Goal: Find specific page/section: Find specific page/section

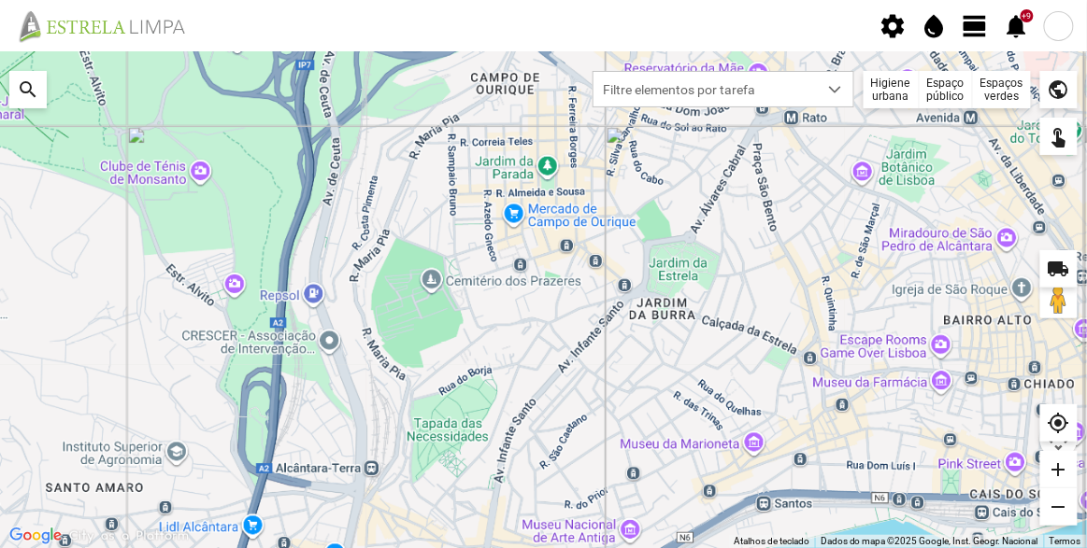
click at [999, 77] on div "Espaços verdes" at bounding box center [1002, 89] width 58 height 37
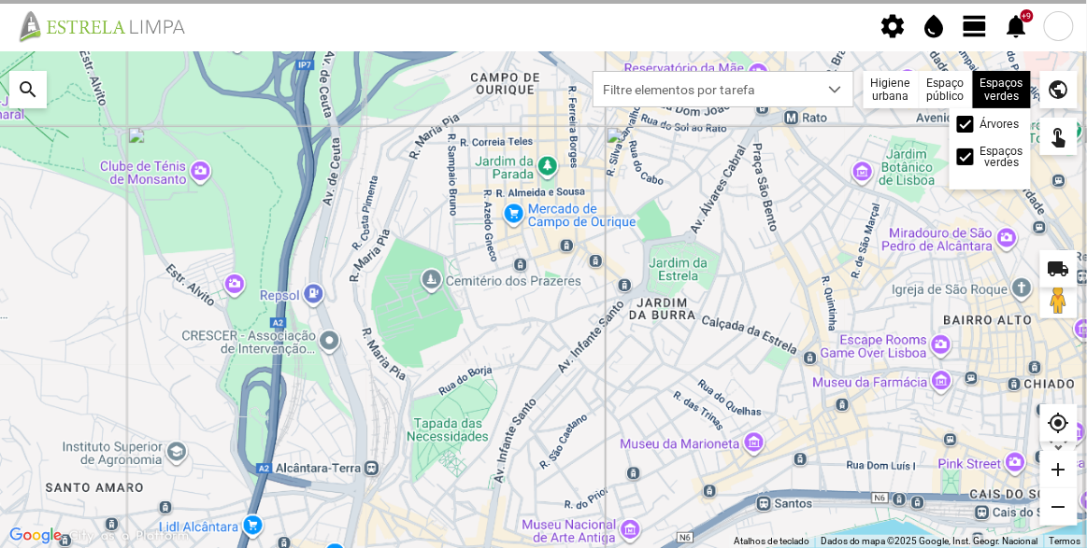
click at [974, 124] on div "Árvores" at bounding box center [990, 124] width 66 height 17
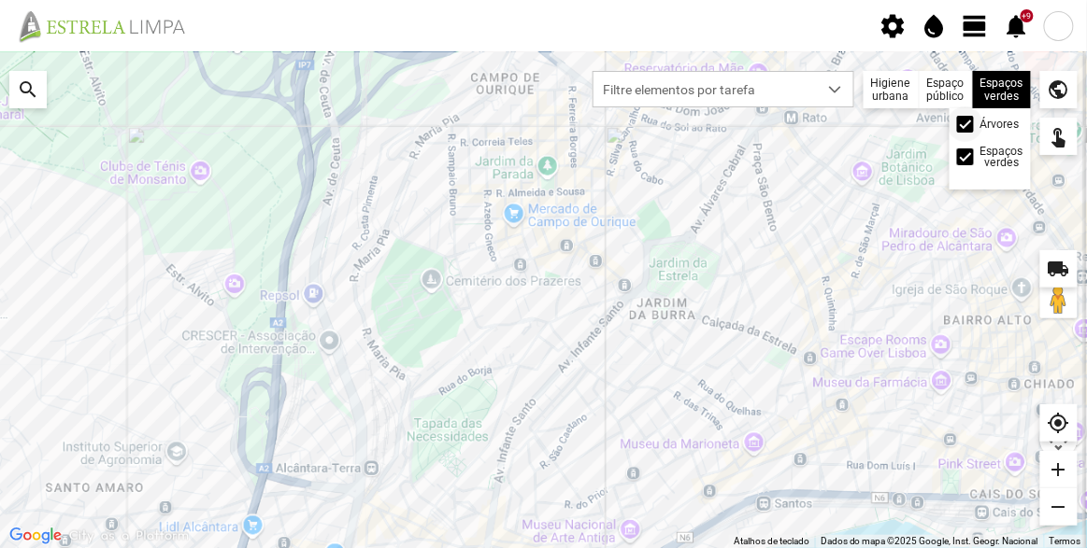
click at [965, 126] on div at bounding box center [965, 124] width 17 height 17
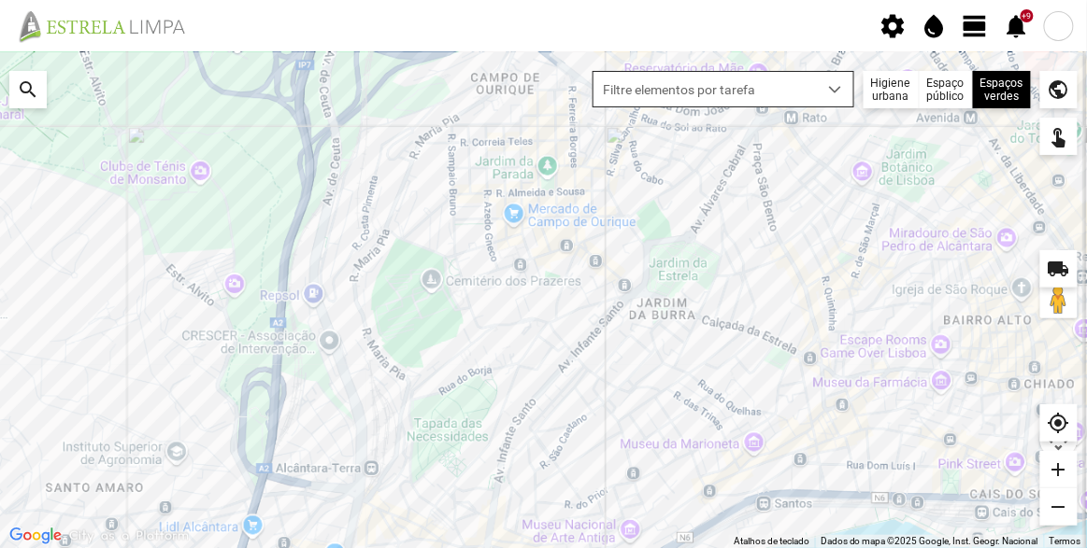
click at [813, 88] on span "Filtre elementos por tarefa" at bounding box center [705, 89] width 224 height 35
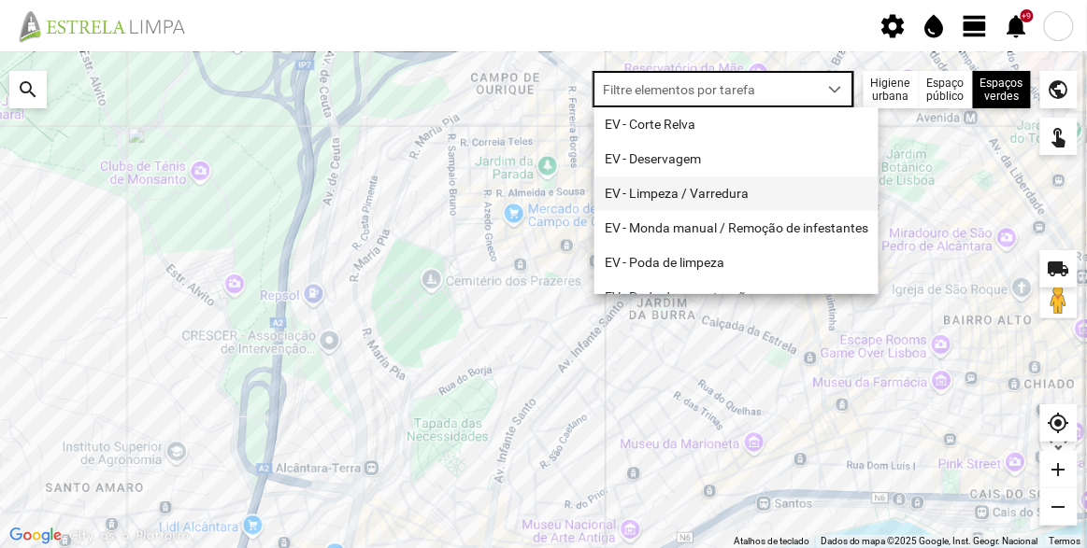
click at [753, 189] on li "EV - Limpeza / Varredura" at bounding box center [736, 194] width 284 height 35
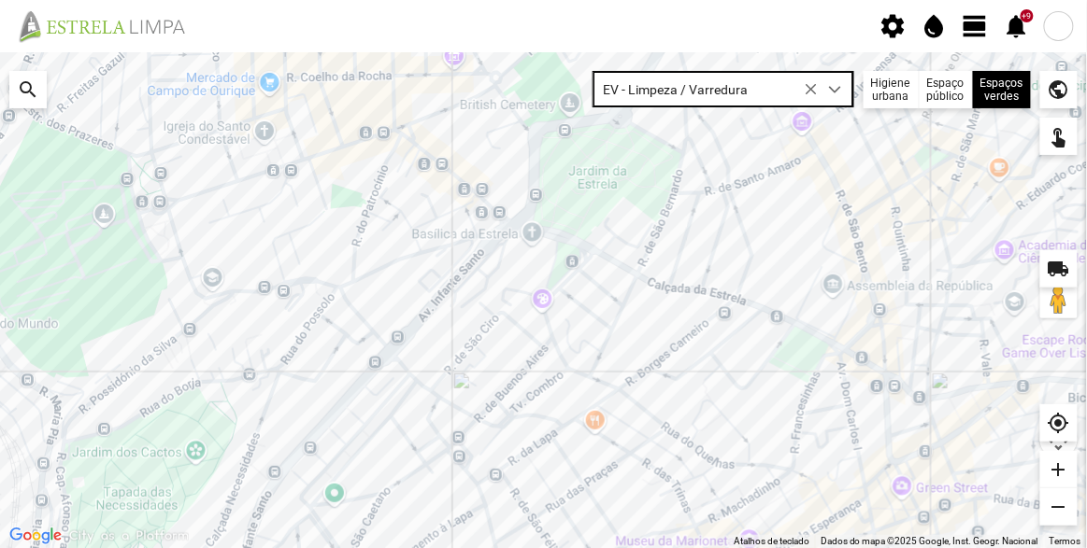
click at [762, 215] on div at bounding box center [543, 300] width 1087 height 496
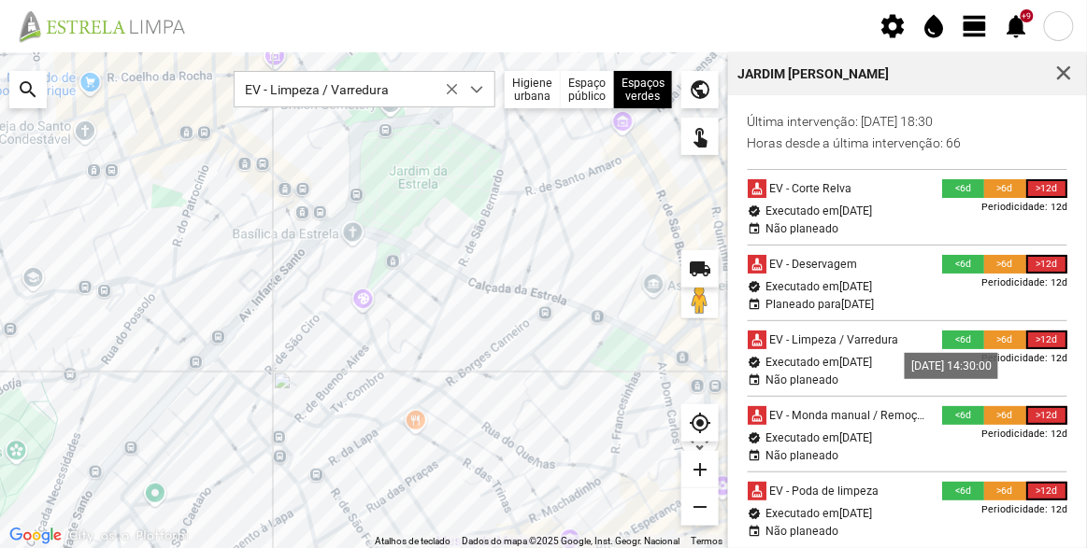
click at [872, 360] on span "[DATE]" at bounding box center [855, 362] width 33 height 13
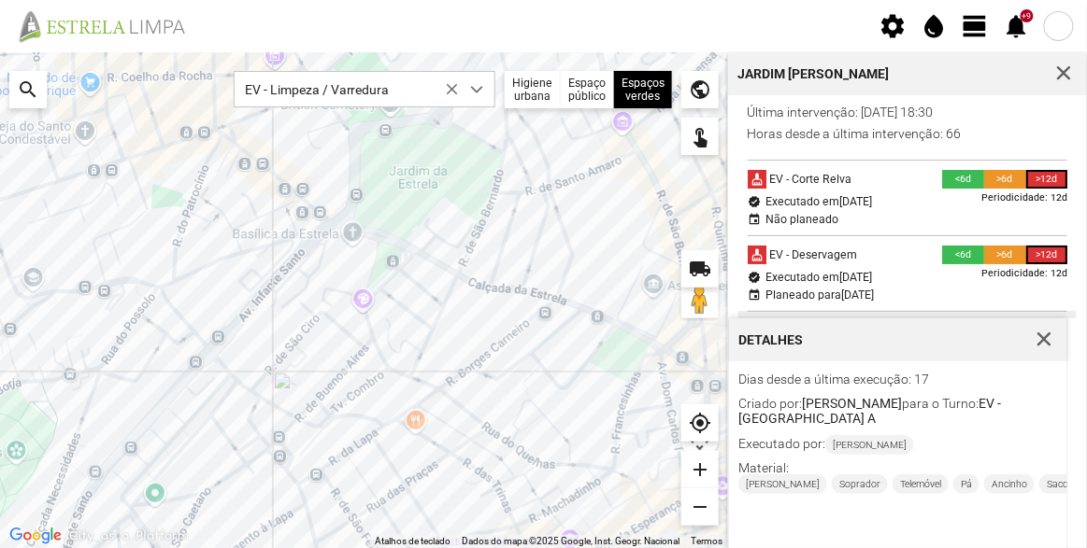
scroll to position [14, 0]
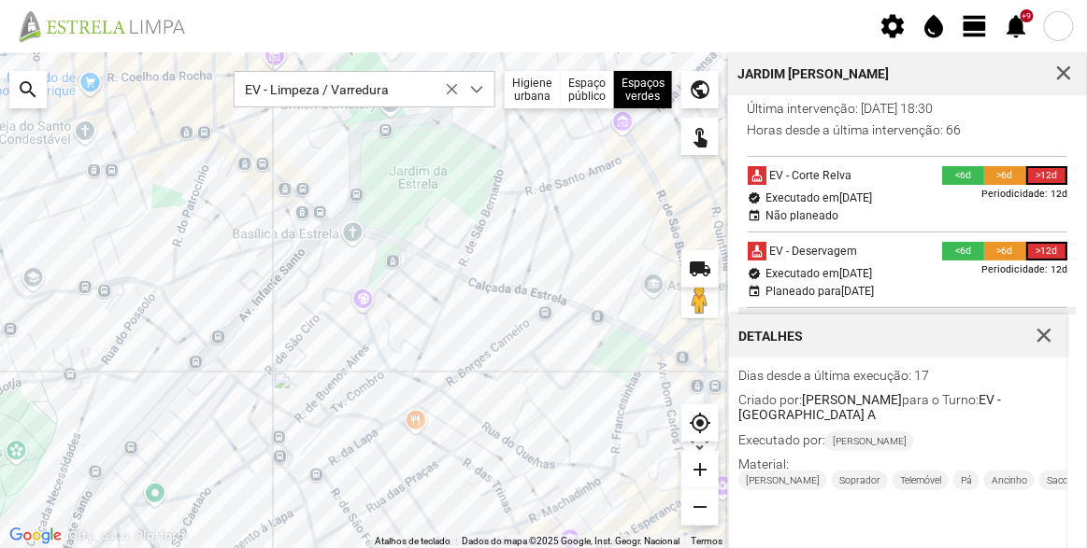
click at [1036, 334] on span "button" at bounding box center [1044, 336] width 17 height 17
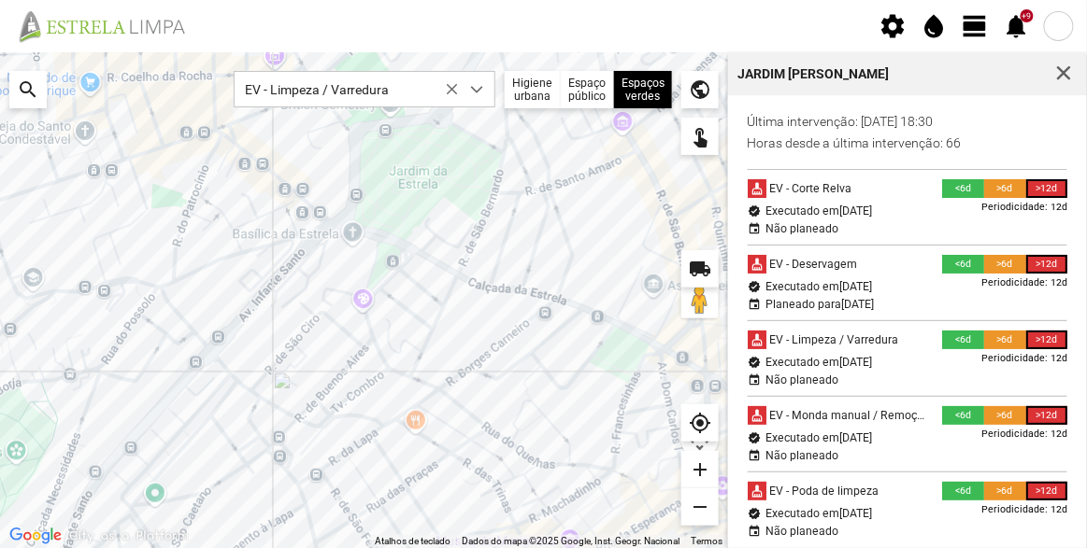
scroll to position [0, 0]
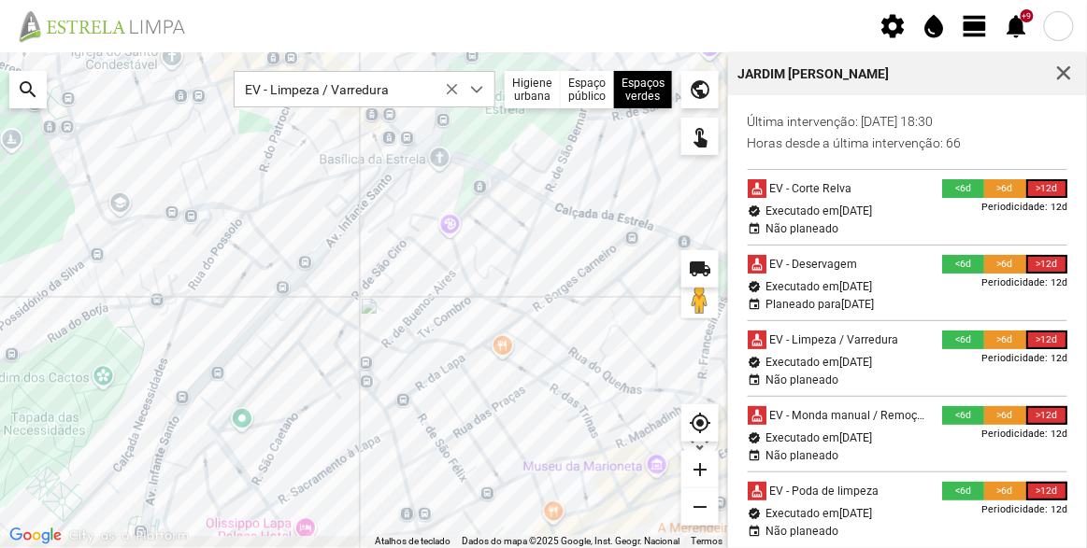
drag, startPoint x: 337, startPoint y: 364, endPoint x: 426, endPoint y: 280, distance: 122.3
click at [426, 287] on div at bounding box center [364, 300] width 728 height 496
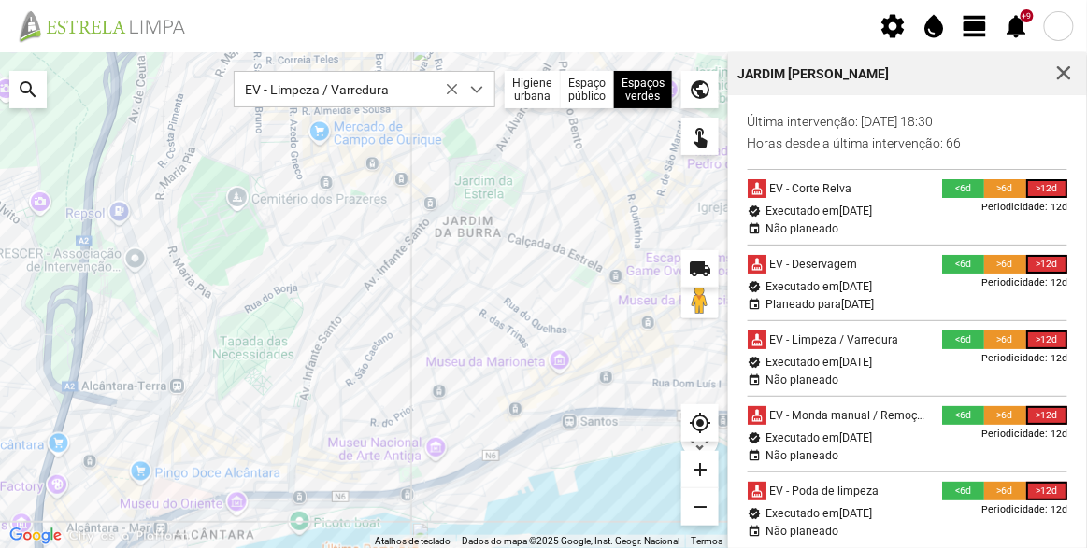
click at [280, 265] on div at bounding box center [364, 300] width 728 height 496
click at [377, 235] on div at bounding box center [364, 300] width 728 height 496
click at [587, 400] on div at bounding box center [364, 300] width 728 height 496
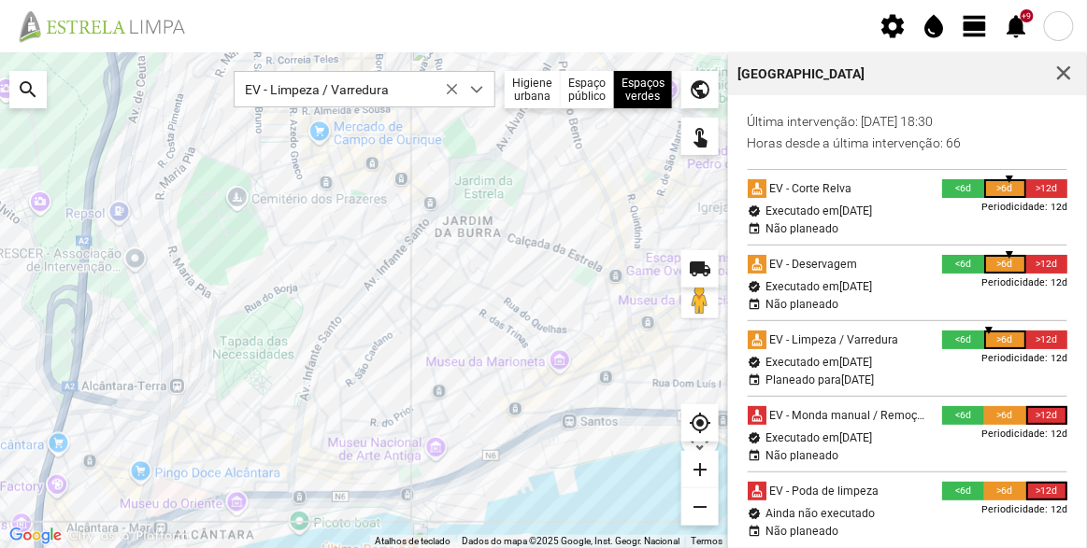
click at [903, 122] on p "Última intervenção: [DATE] 18:30" at bounding box center [907, 121] width 320 height 15
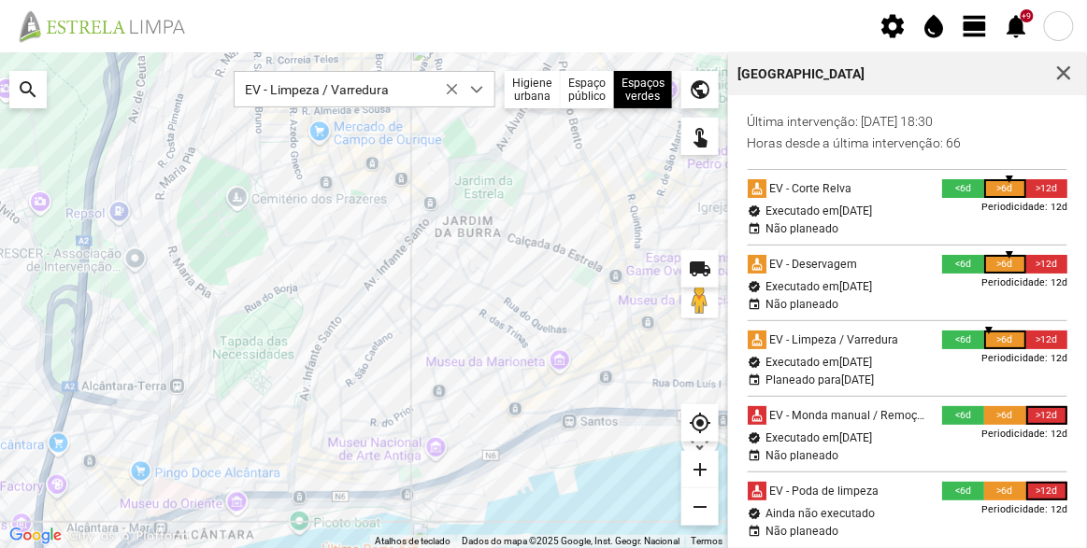
click at [863, 121] on p "Última intervenção: [DATE] 18:30" at bounding box center [907, 121] width 320 height 15
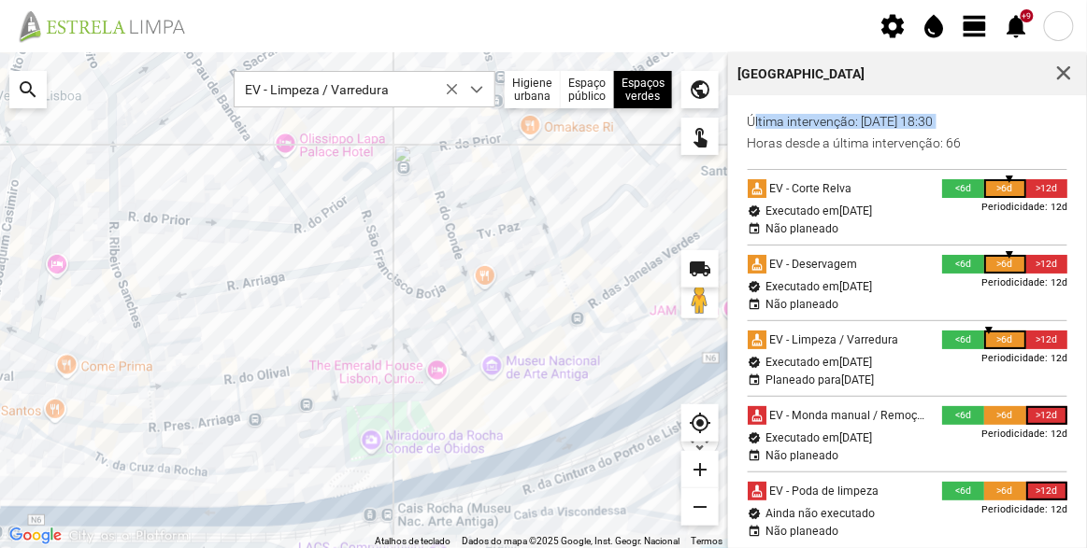
drag, startPoint x: 574, startPoint y: 361, endPoint x: 525, endPoint y: 433, distance: 87.6
click at [527, 434] on div at bounding box center [364, 300] width 728 height 496
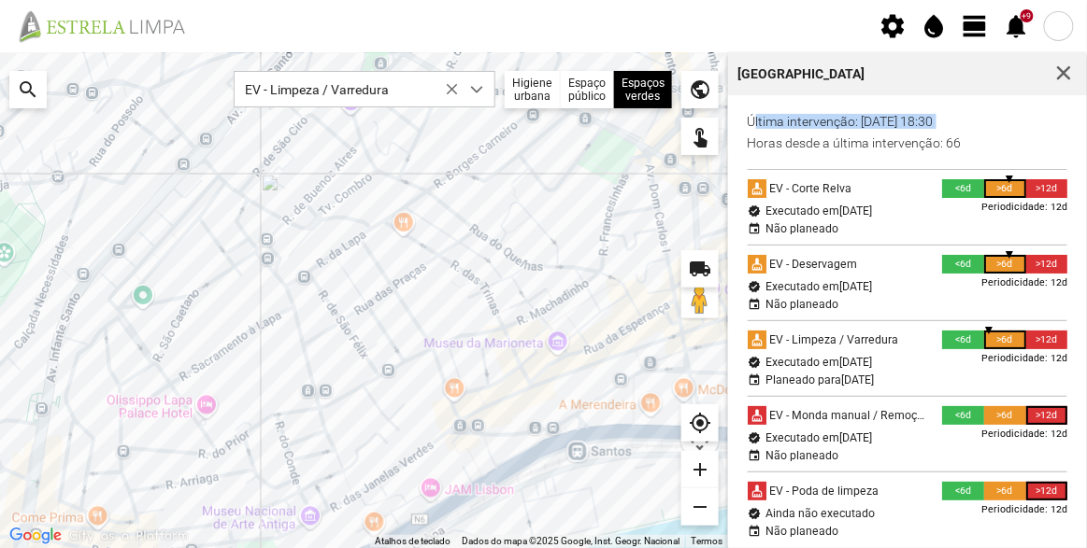
drag, startPoint x: 527, startPoint y: 306, endPoint x: 363, endPoint y: 418, distance: 198.2
click at [348, 435] on div at bounding box center [364, 300] width 728 height 496
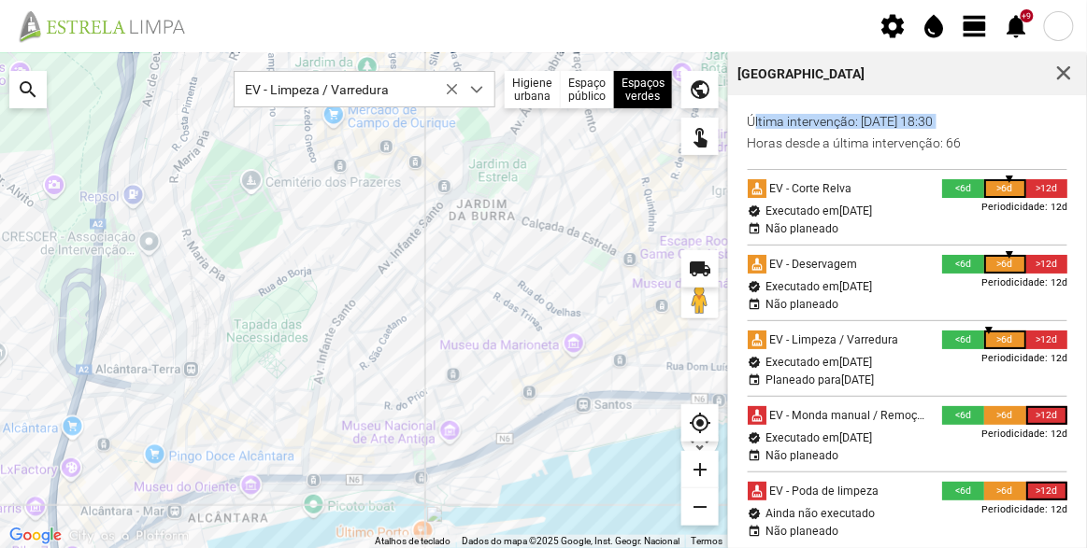
drag, startPoint x: 573, startPoint y: 343, endPoint x: 587, endPoint y: 324, distance: 23.4
click at [587, 324] on div at bounding box center [364, 300] width 728 height 496
click at [1002, 121] on p "Última intervenção: [DATE] 18:30" at bounding box center [907, 121] width 320 height 15
click at [815, 40] on fbc-header "settings water_drop view_day +9 notifications" at bounding box center [543, 26] width 1087 height 52
click at [802, 11] on fbc-header "settings water_drop view_day +9 notifications" at bounding box center [543, 26] width 1087 height 52
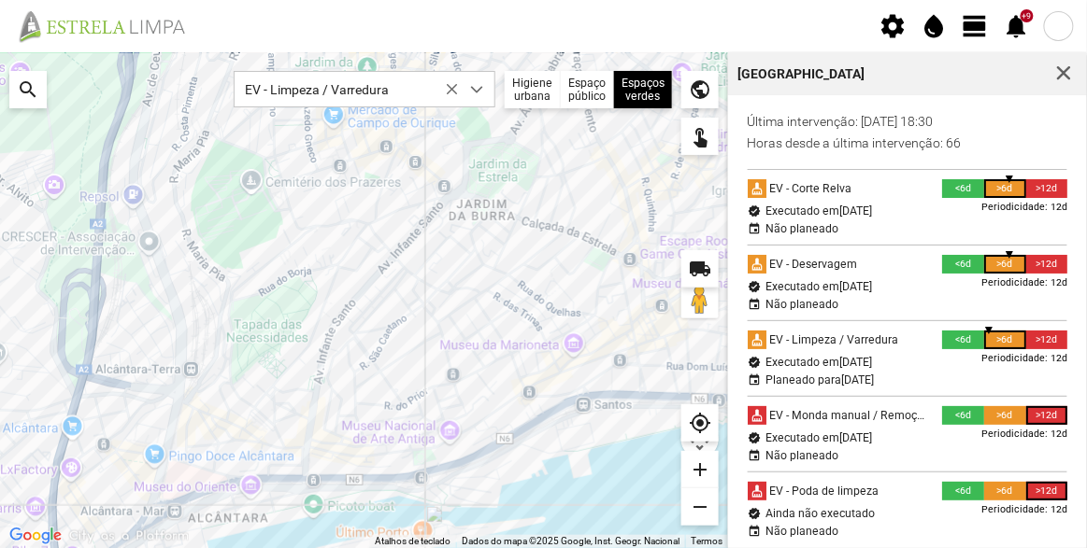
click at [555, 33] on fbc-header "settings water_drop view_day +9 notifications" at bounding box center [543, 26] width 1087 height 52
